Goal: Transaction & Acquisition: Obtain resource

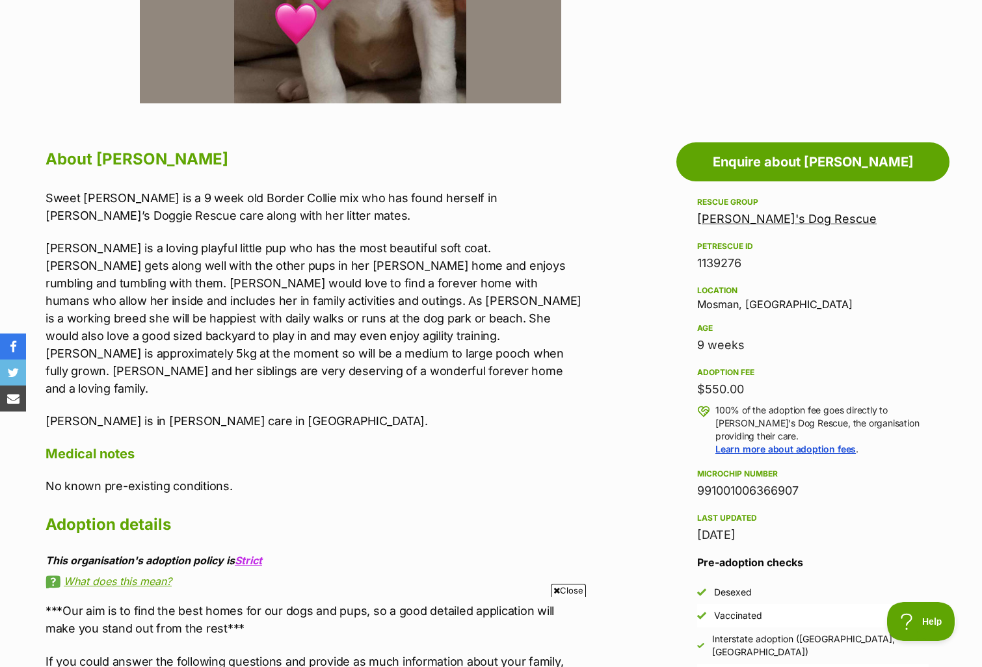
scroll to position [579, 0]
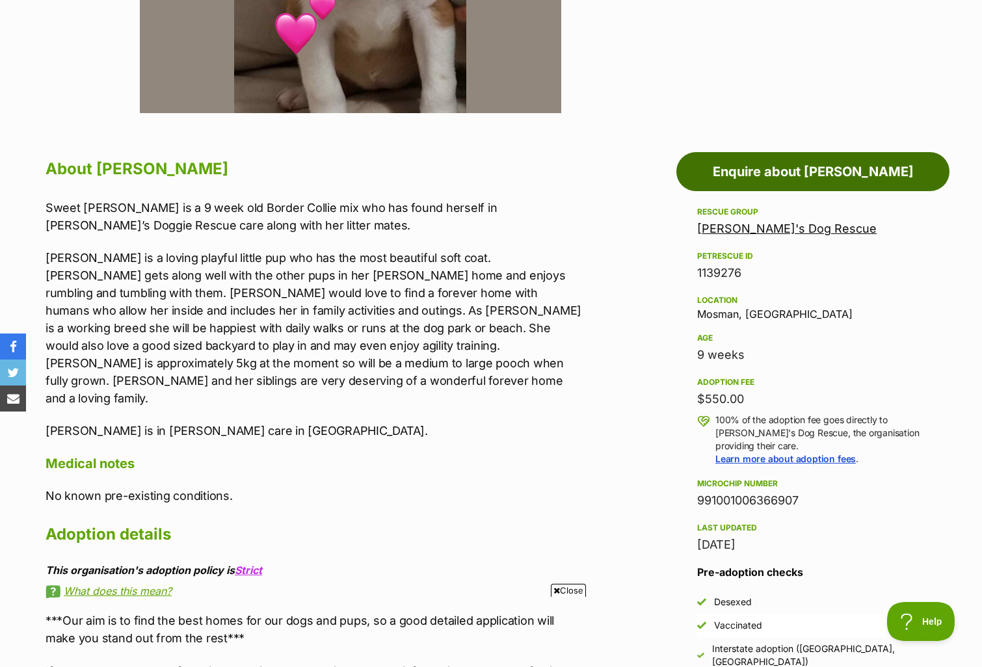
click at [844, 168] on link "Enquire about [PERSON_NAME]" at bounding box center [812, 171] width 273 height 39
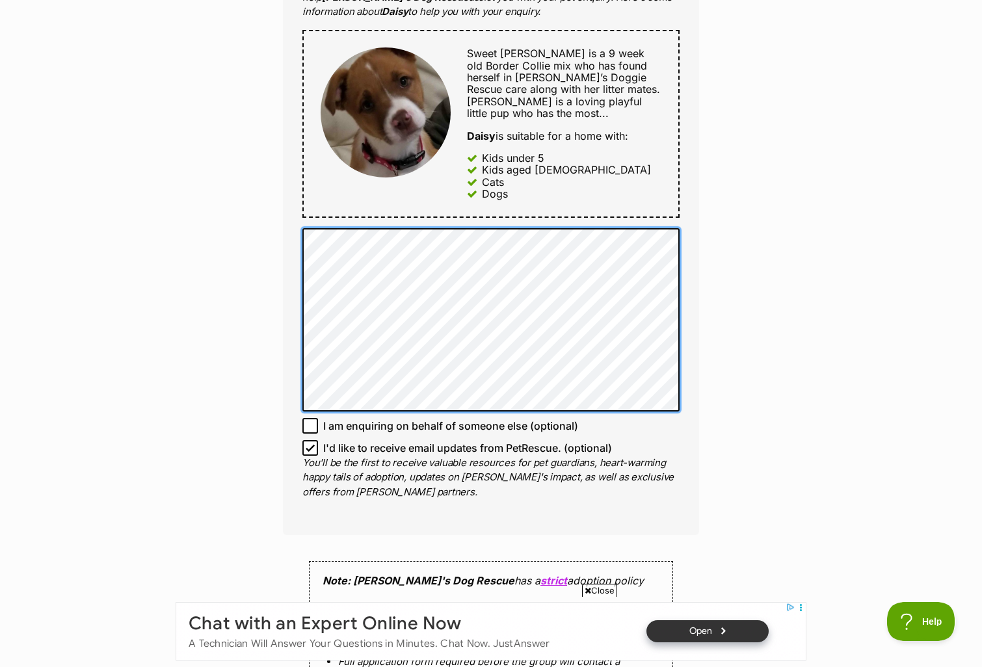
scroll to position [681, 0]
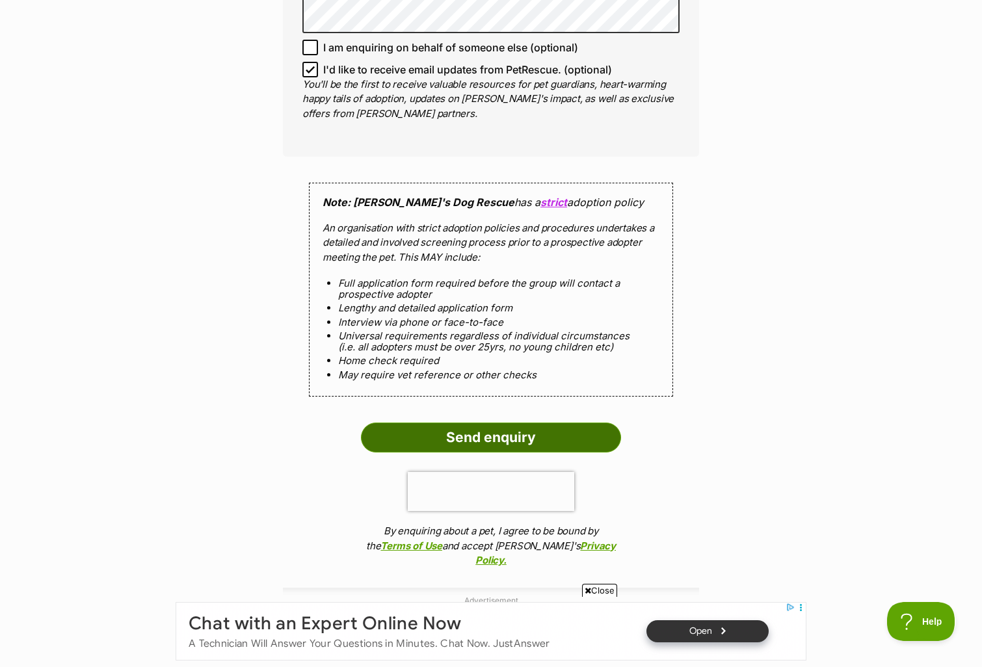
click at [482, 438] on input "Send enquiry" at bounding box center [491, 438] width 260 height 30
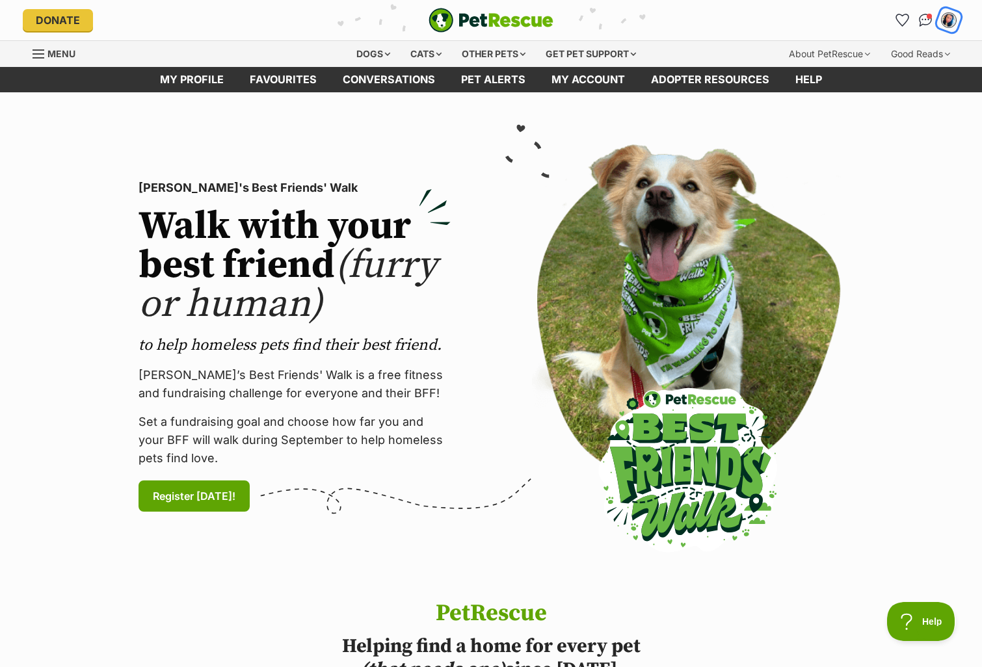
click at [949, 13] on div "My account" at bounding box center [949, 20] width 20 height 20
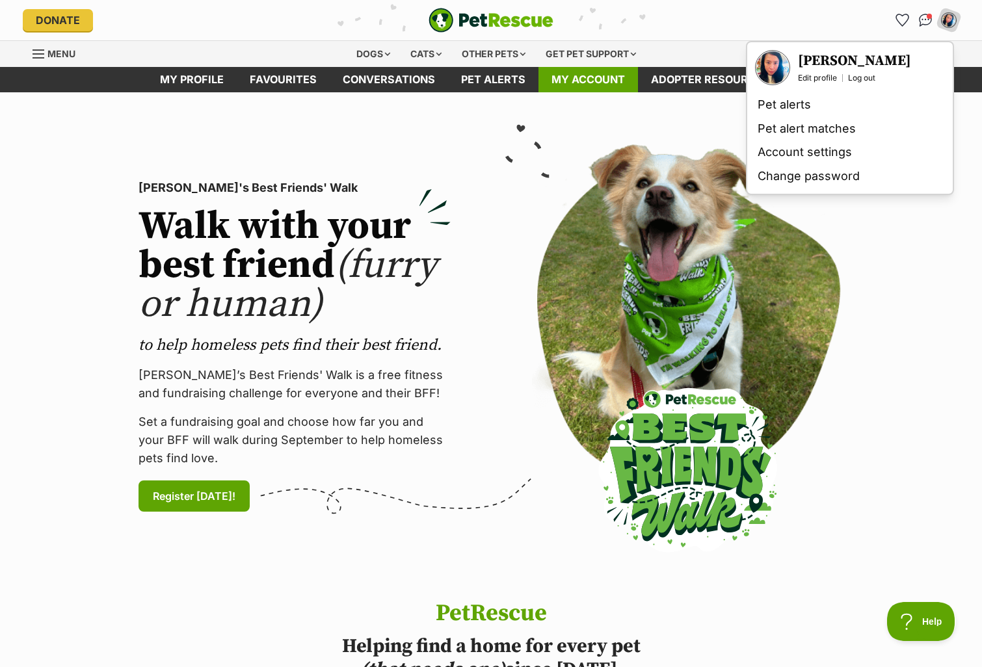
click at [622, 70] on link "My account" at bounding box center [588, 79] width 100 height 25
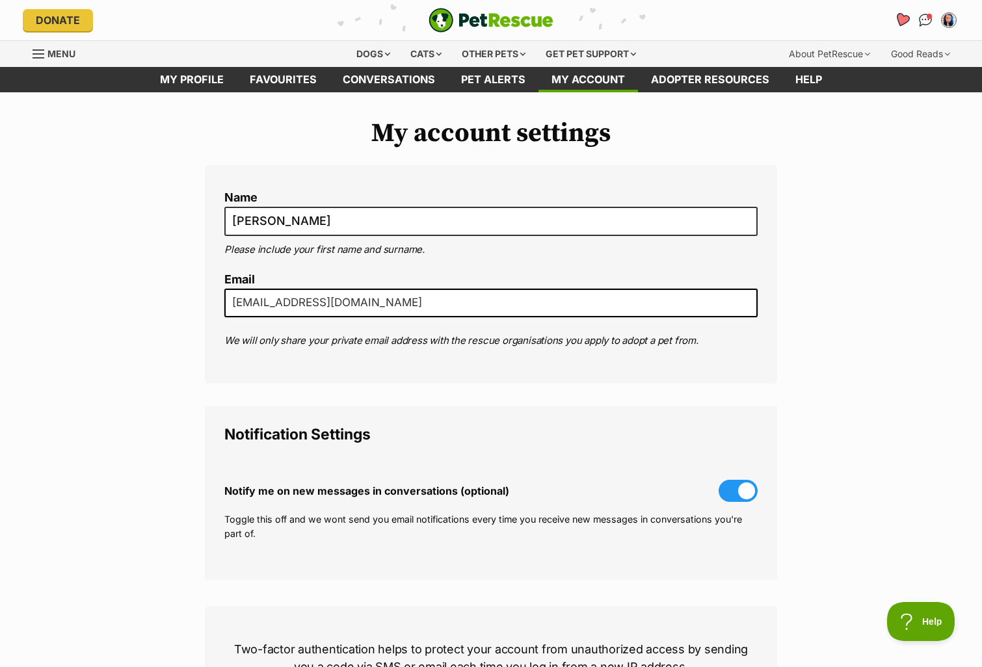
click at [894, 20] on link "Favourites" at bounding box center [901, 20] width 27 height 27
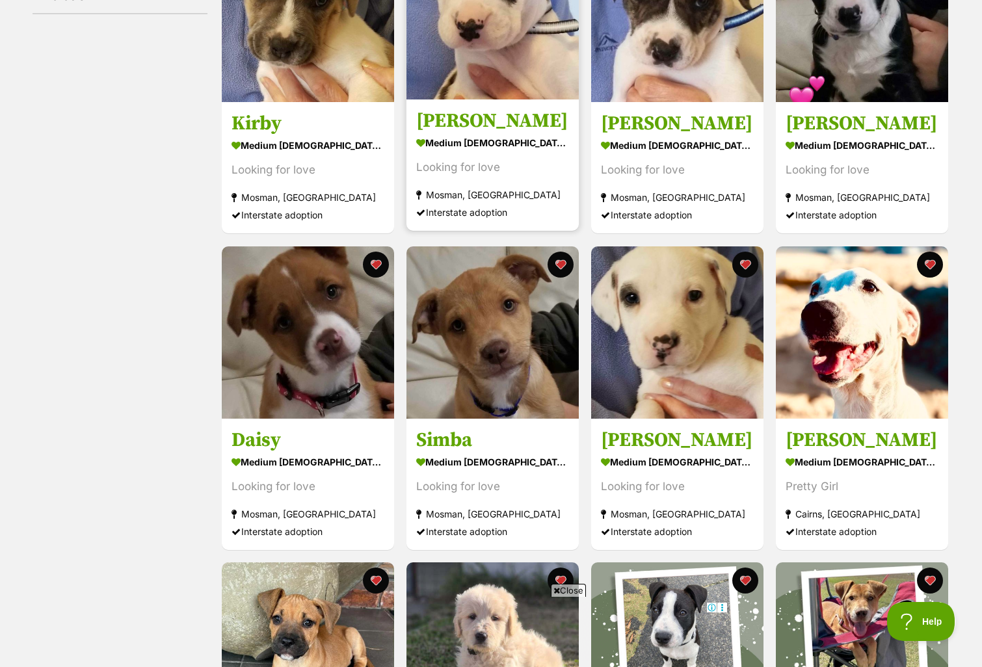
scroll to position [337, 0]
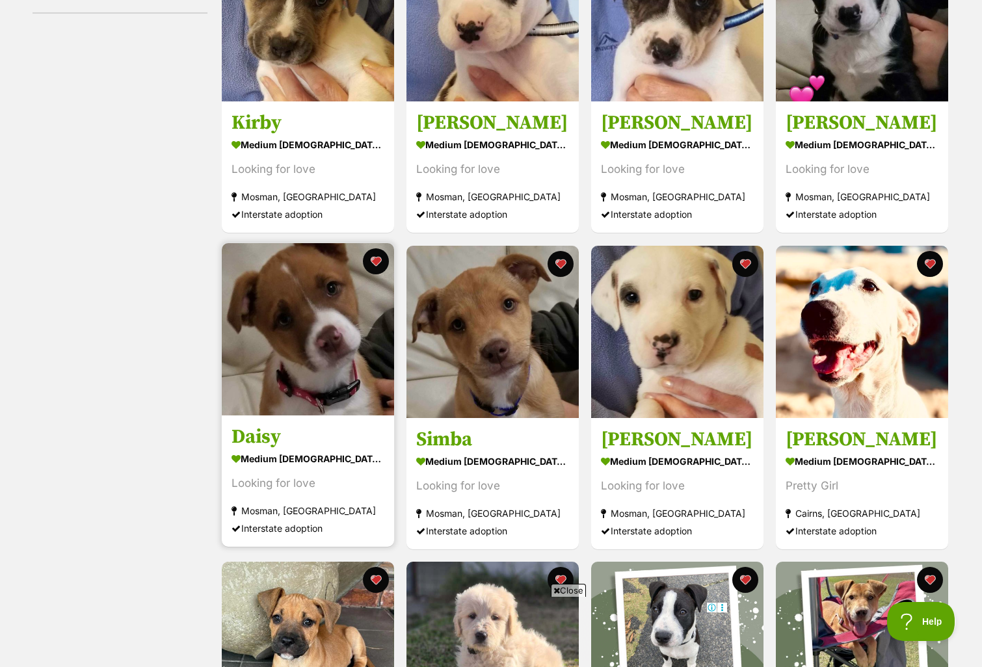
click at [362, 325] on img at bounding box center [308, 329] width 172 height 172
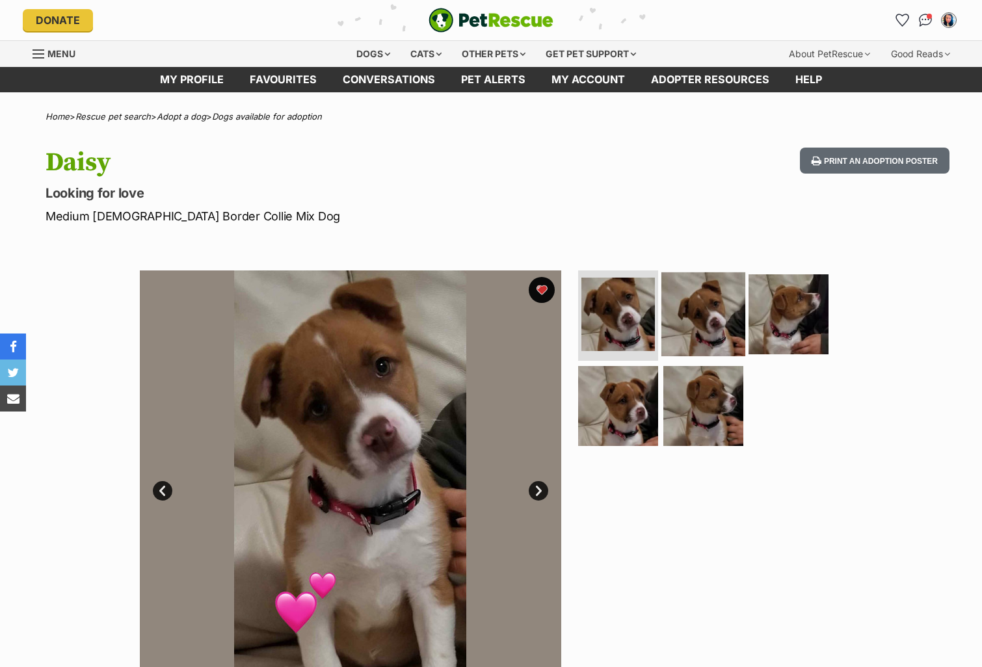
click at [701, 328] on img at bounding box center [703, 314] width 84 height 84
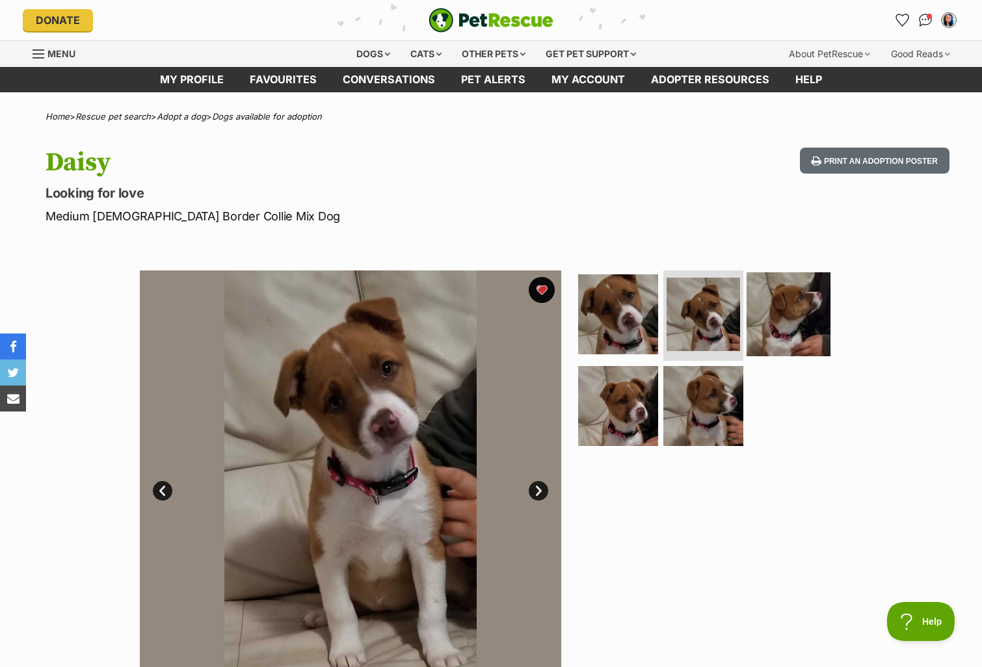
click at [793, 323] on img at bounding box center [789, 314] width 84 height 84
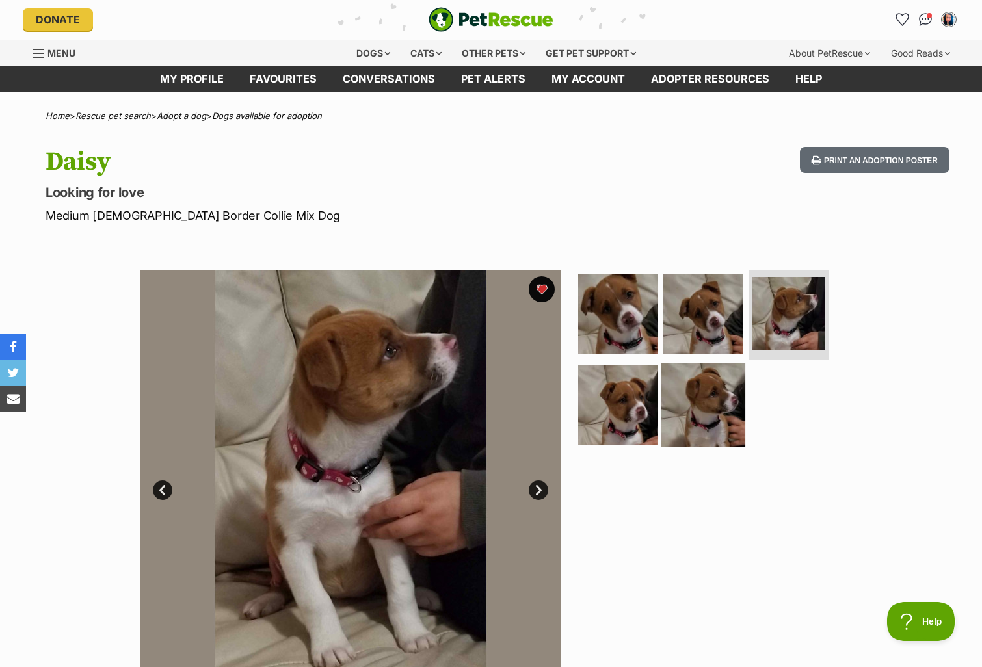
click at [713, 384] on img at bounding box center [703, 406] width 84 height 84
